Goal: Task Accomplishment & Management: Manage account settings

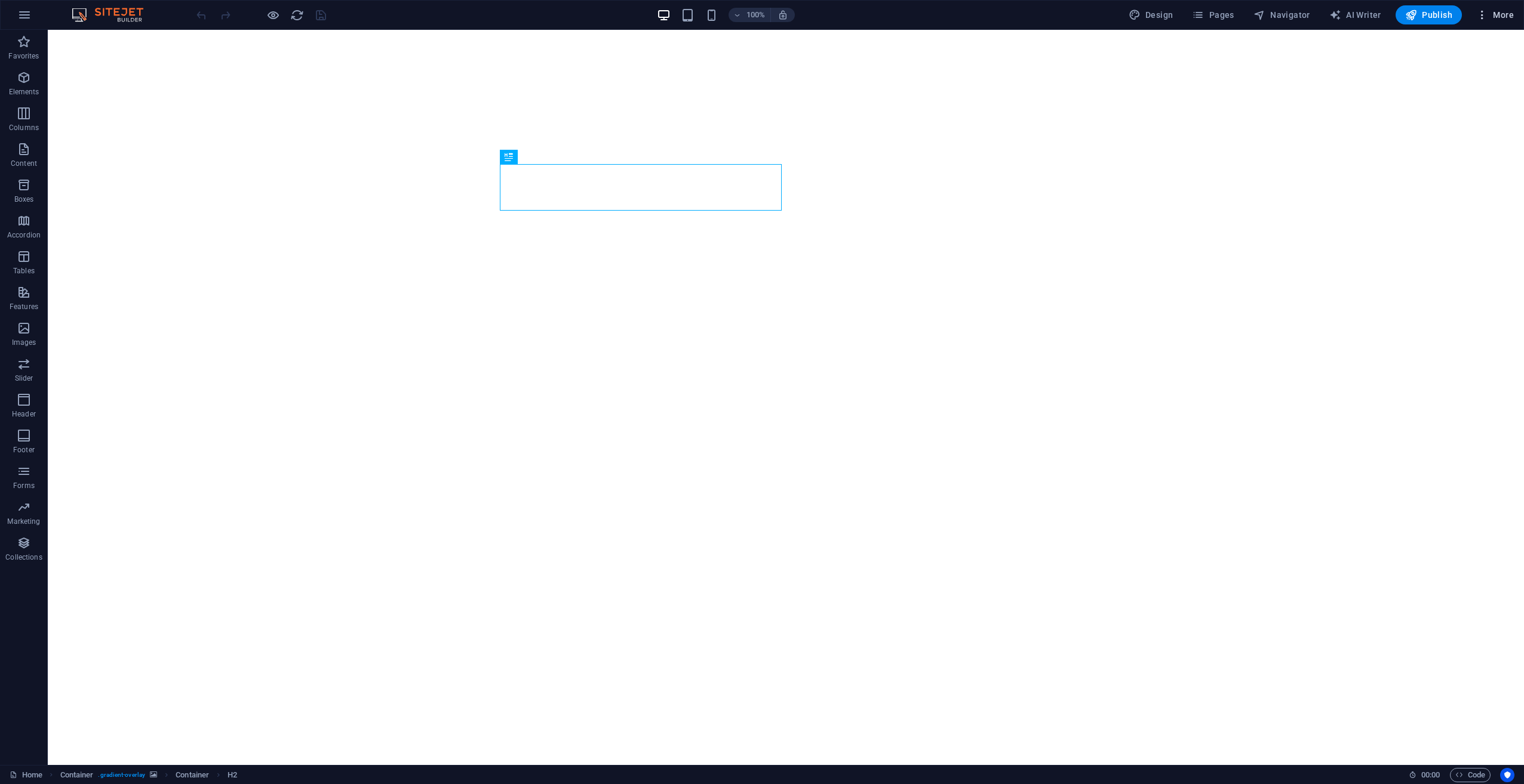
click at [1501, 19] on span "More" at bounding box center [1495, 14] width 37 height 12
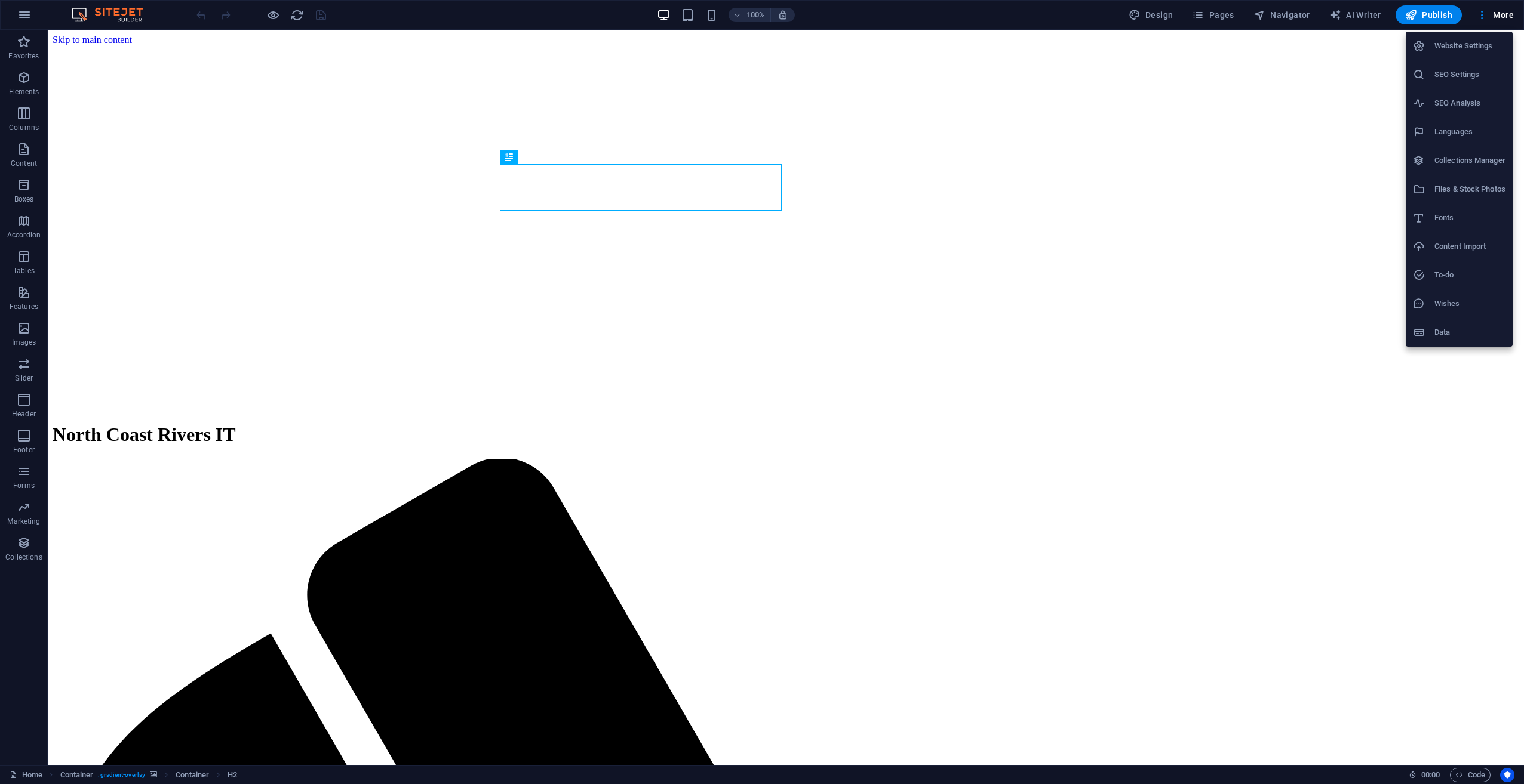
drag, startPoint x: 1456, startPoint y: 80, endPoint x: 1467, endPoint y: 47, distance: 34.8
click at [1467, 47] on ul "Website Settings SEO Settings SEO Analysis Languages Collections Manager Files …" at bounding box center [1458, 190] width 107 height 315
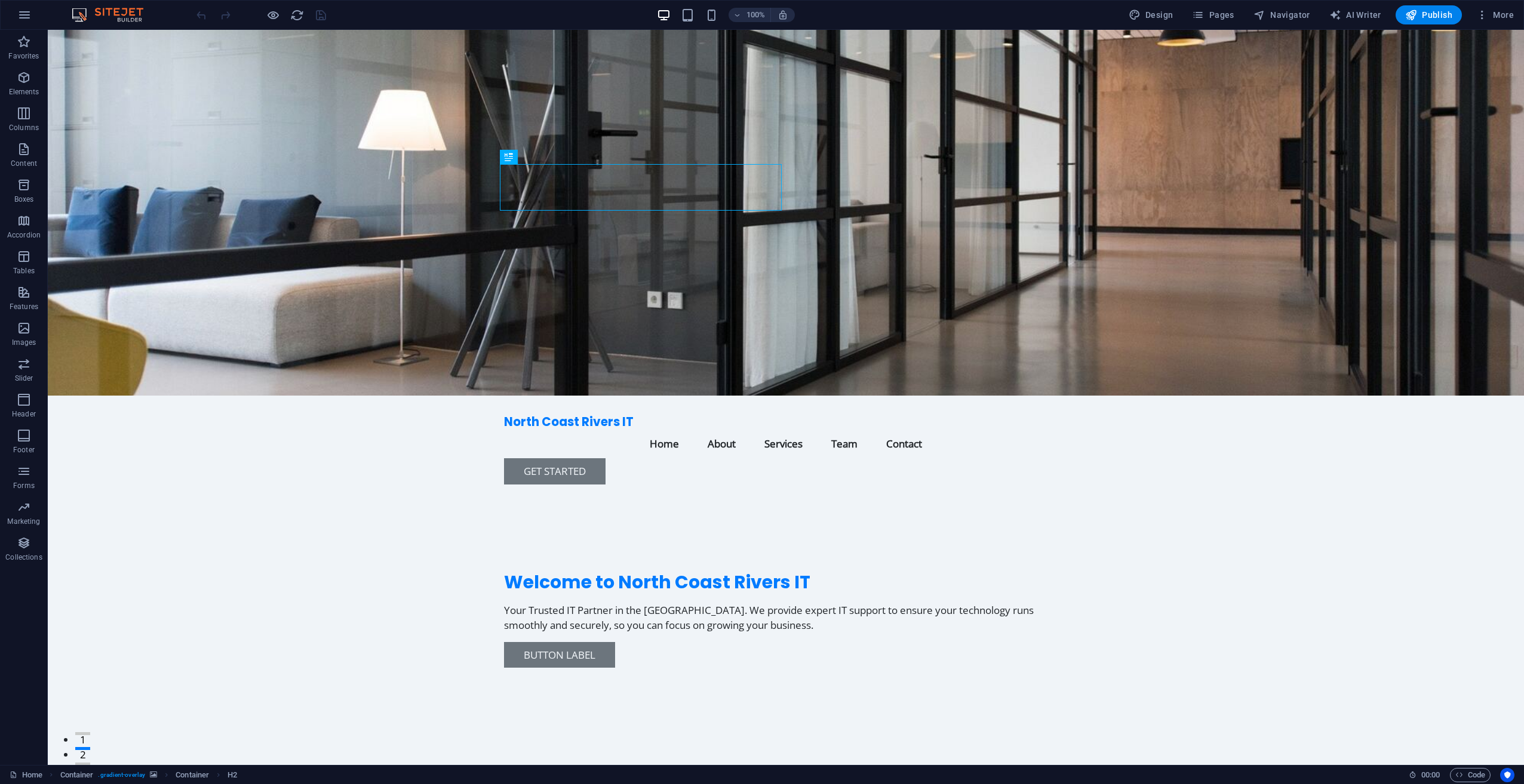
click at [1466, 47] on li "Website Settings" at bounding box center [1468, 40] width 80 height 16
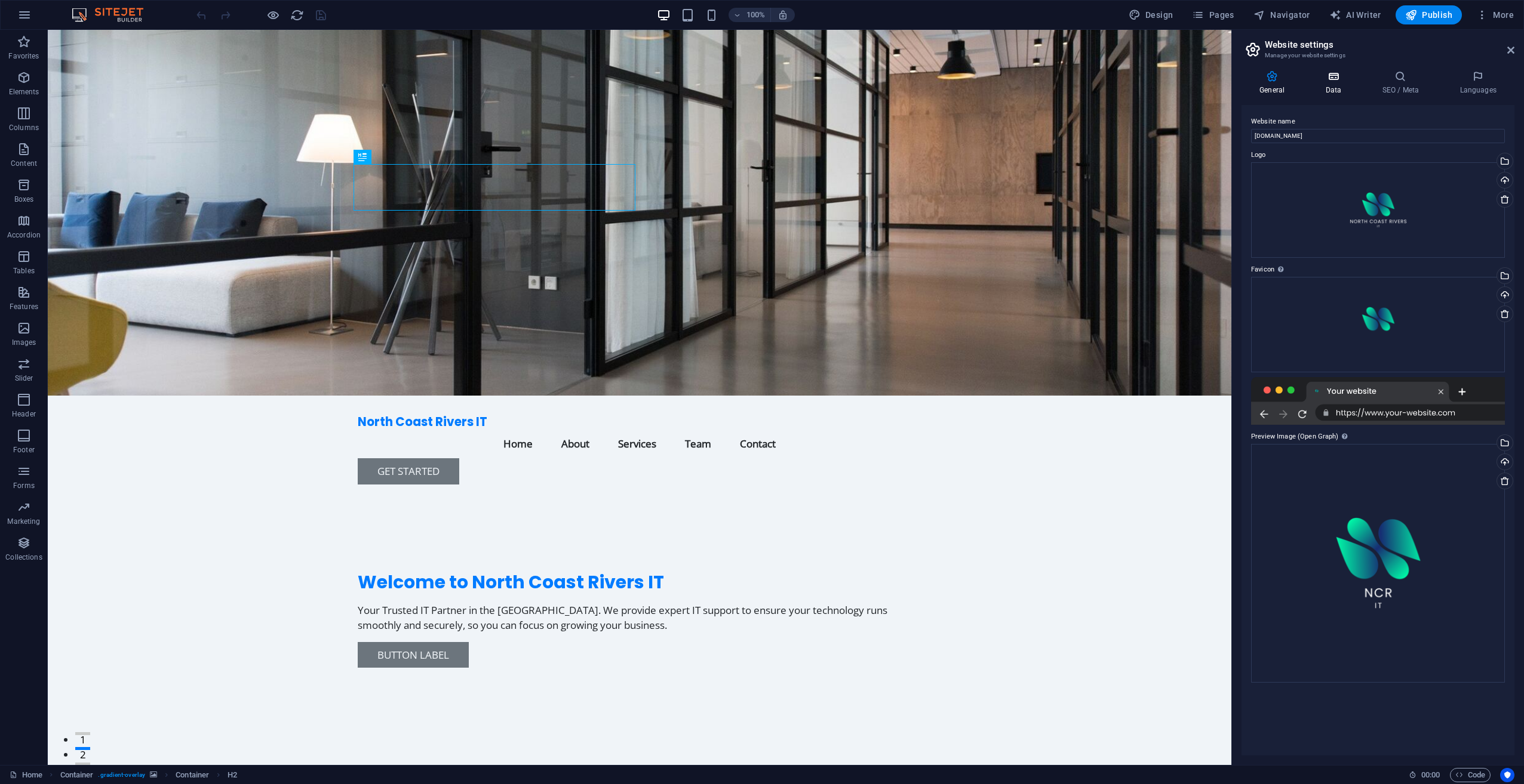
click at [1329, 76] on icon at bounding box center [1333, 76] width 52 height 12
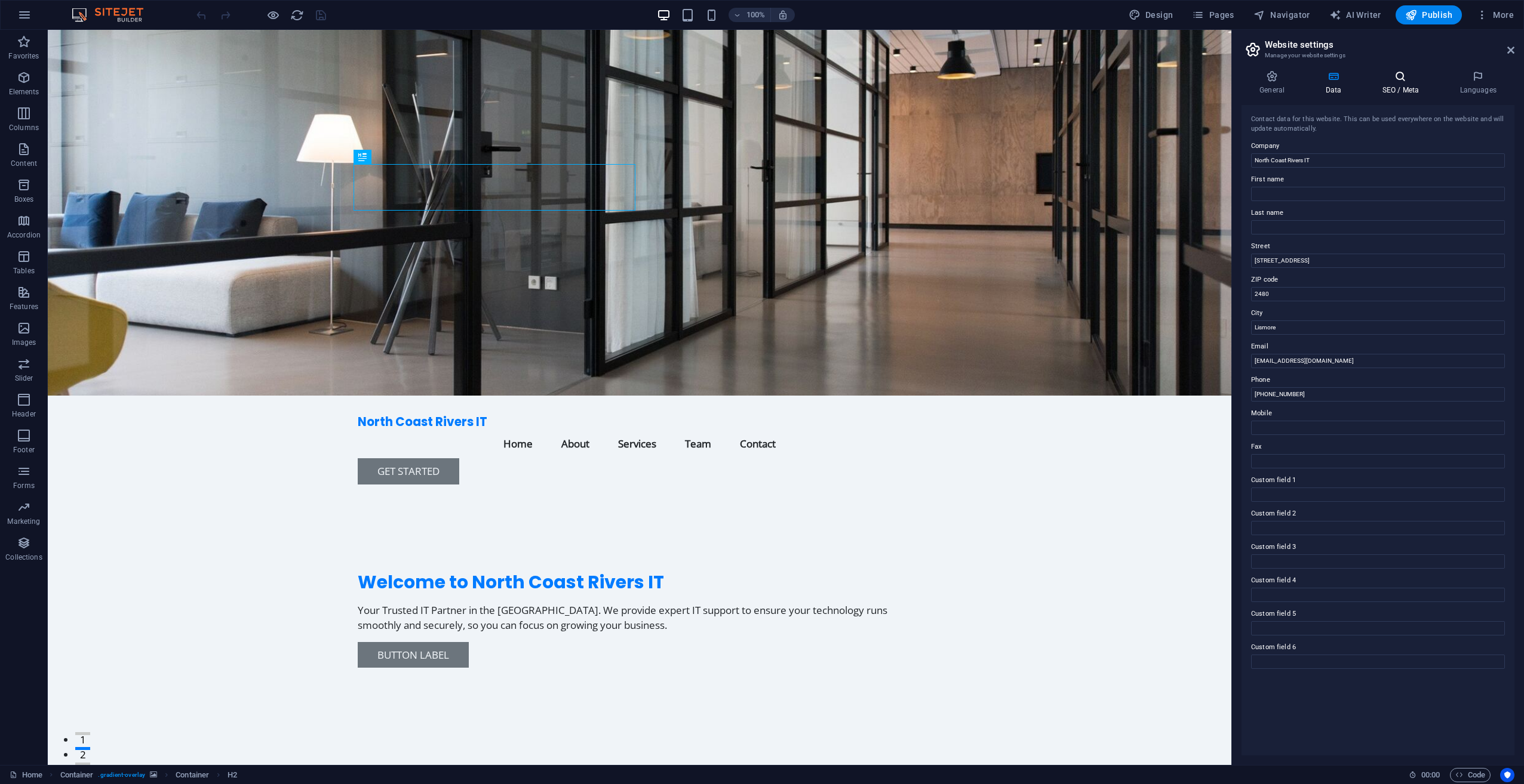
click at [1401, 76] on icon at bounding box center [1400, 76] width 73 height 12
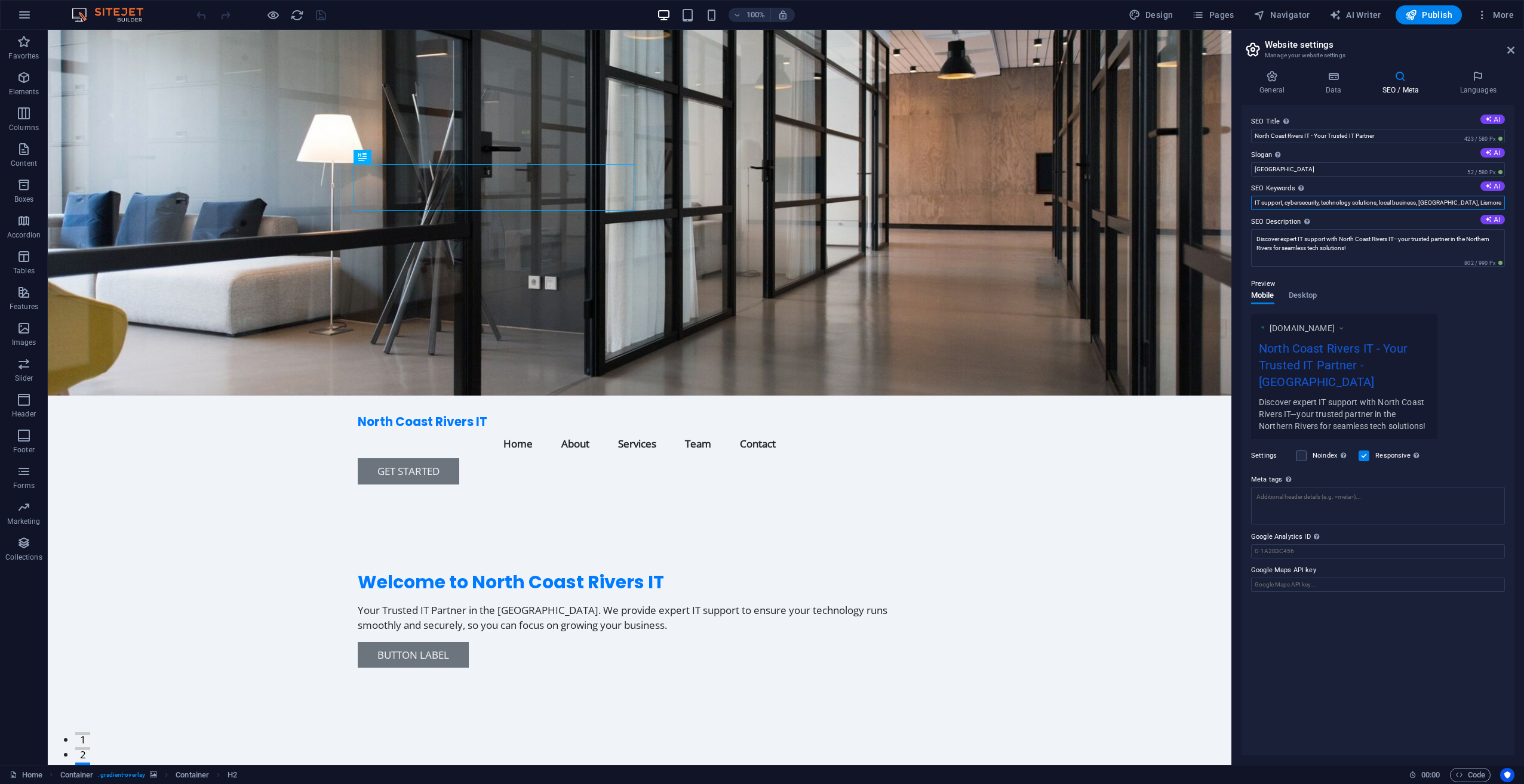
click at [1365, 198] on input "IT support, cybersecurity, technology solutions, local business, [GEOGRAPHIC_DA…" at bounding box center [1377, 203] width 254 height 14
paste input ", managed service provider, MSP, Pay as you go IT, Microsoft Office 365, ncrit,…"
type input "IT support, cybersecurity, technology solutions, local business, [GEOGRAPHIC_DA…"
click at [1315, 682] on div "SEO Title The title of your website - make it something that stands out in sear…" at bounding box center [1377, 430] width 273 height 650
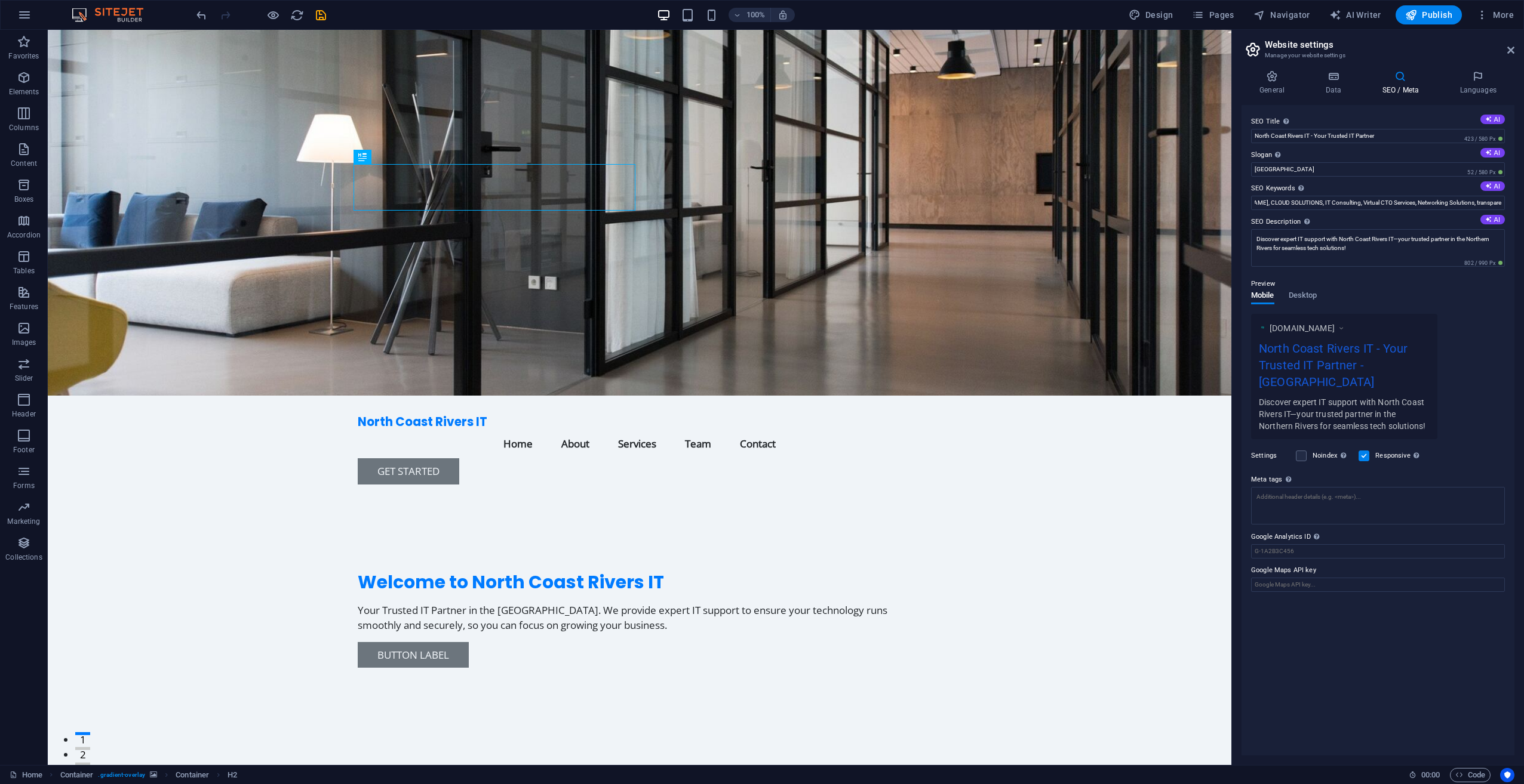
scroll to position [0, 0]
click at [315, 19] on icon "save" at bounding box center [321, 16] width 14 height 14
